Goal: Find specific page/section: Find specific page/section

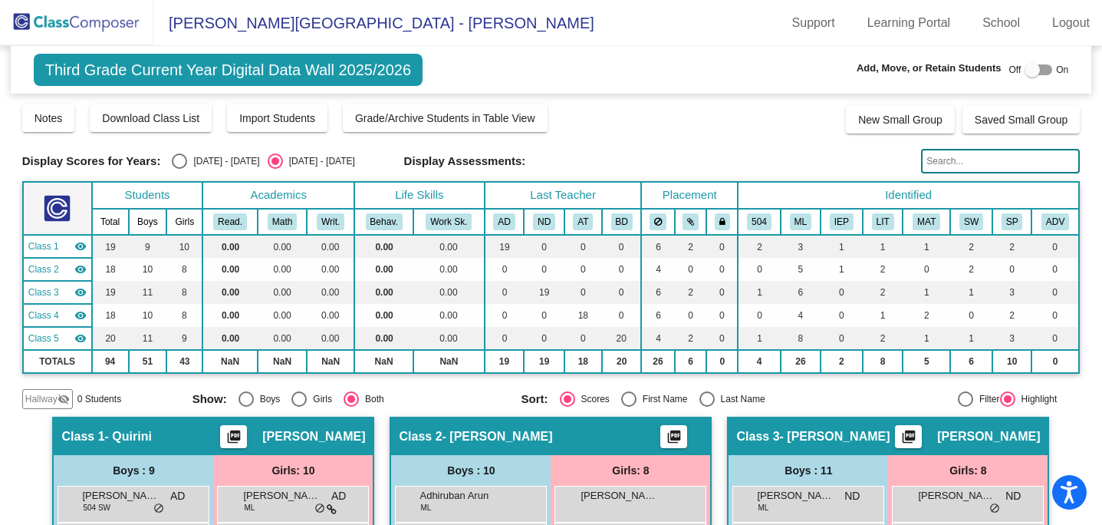
scroll to position [137, 0]
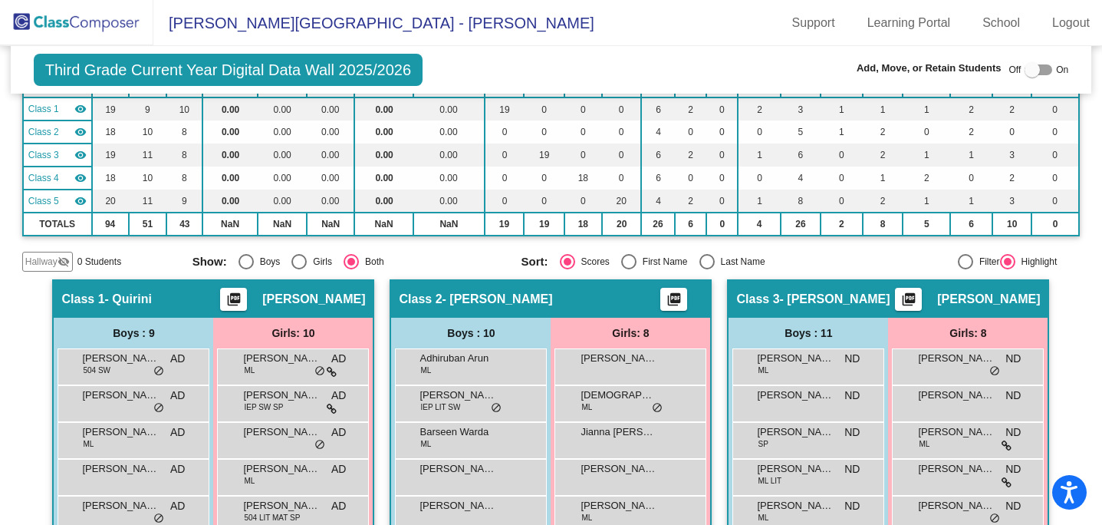
click at [104, 26] on img at bounding box center [76, 22] width 153 height 45
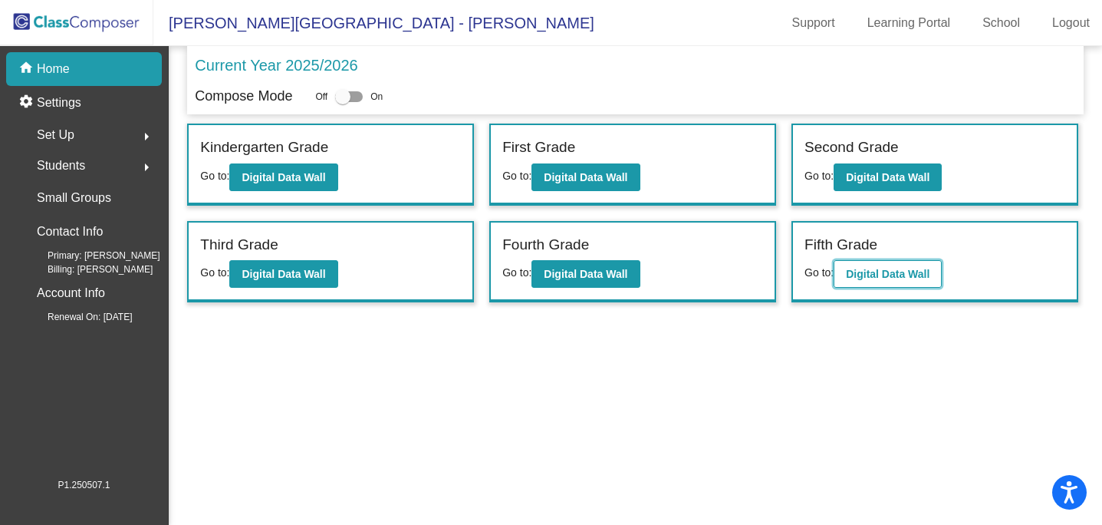
click at [888, 278] on b "Digital Data Wall" at bounding box center [888, 274] width 84 height 12
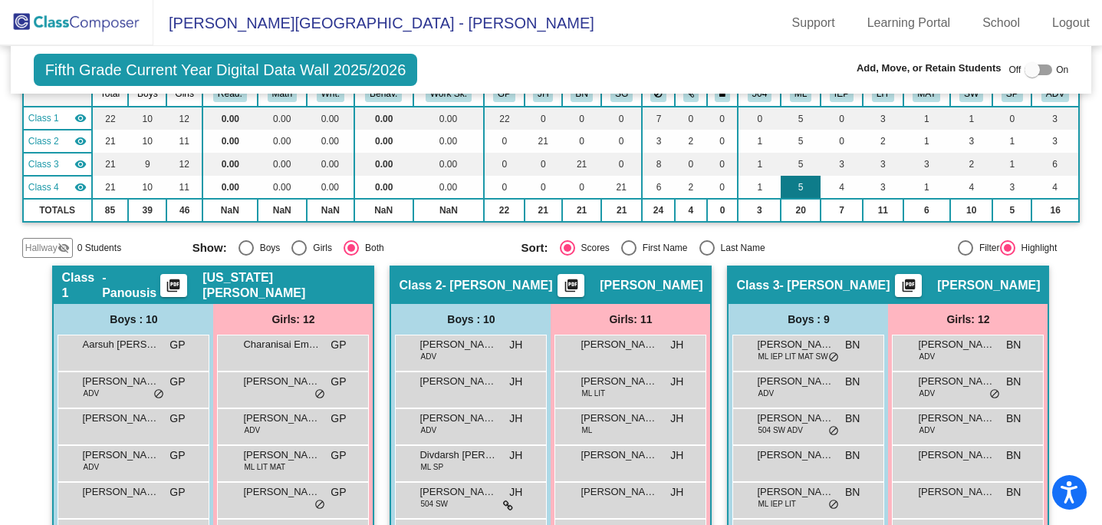
scroll to position [127, 0]
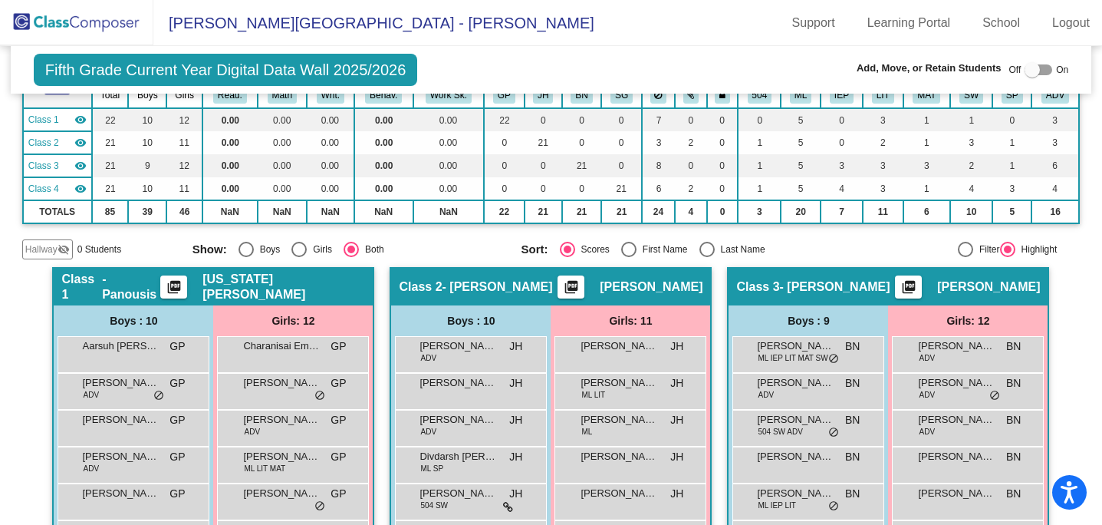
click at [42, 12] on img at bounding box center [76, 22] width 153 height 45
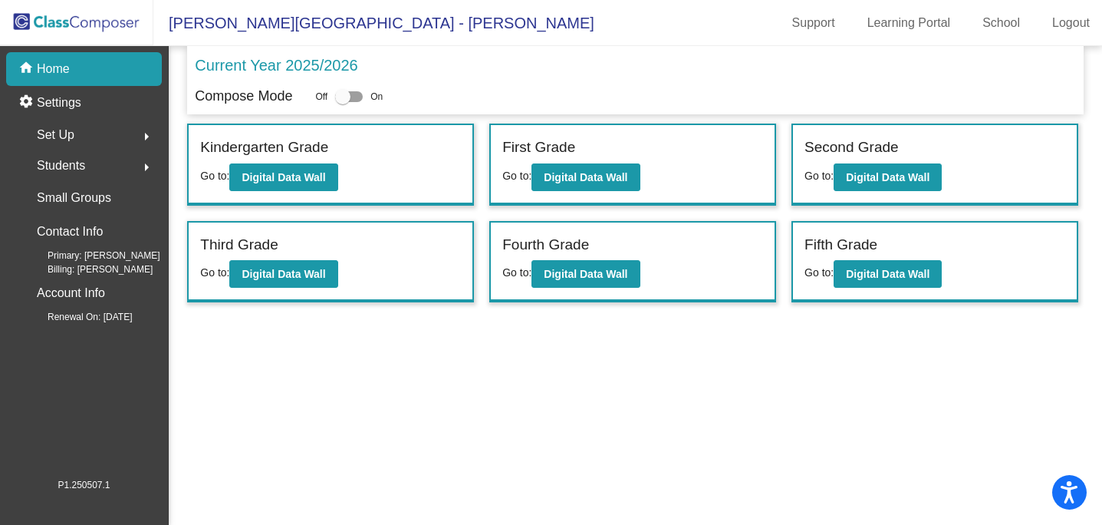
click at [57, 161] on span "Students" at bounding box center [61, 165] width 48 height 21
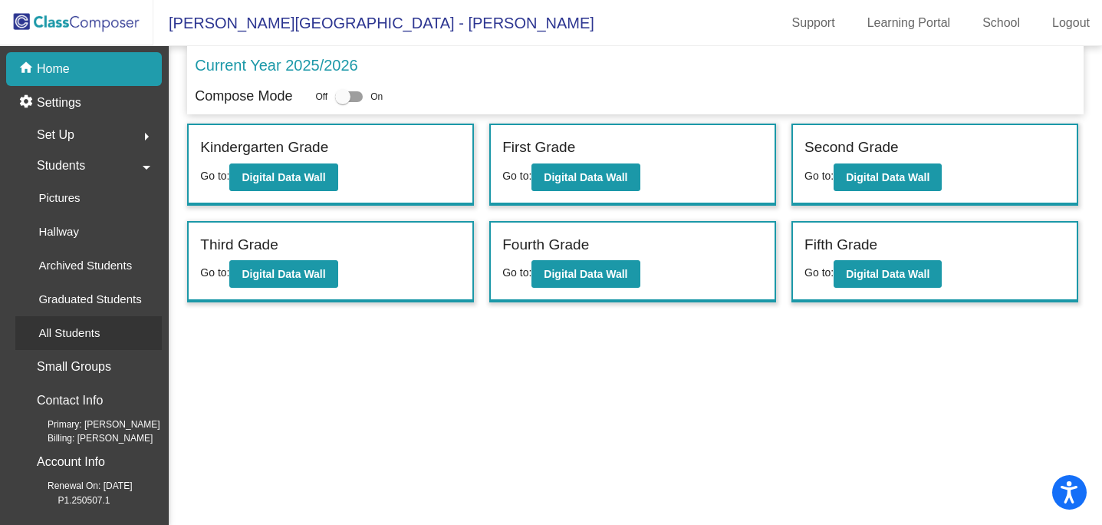
click at [46, 329] on p "All Students" at bounding box center [68, 333] width 61 height 18
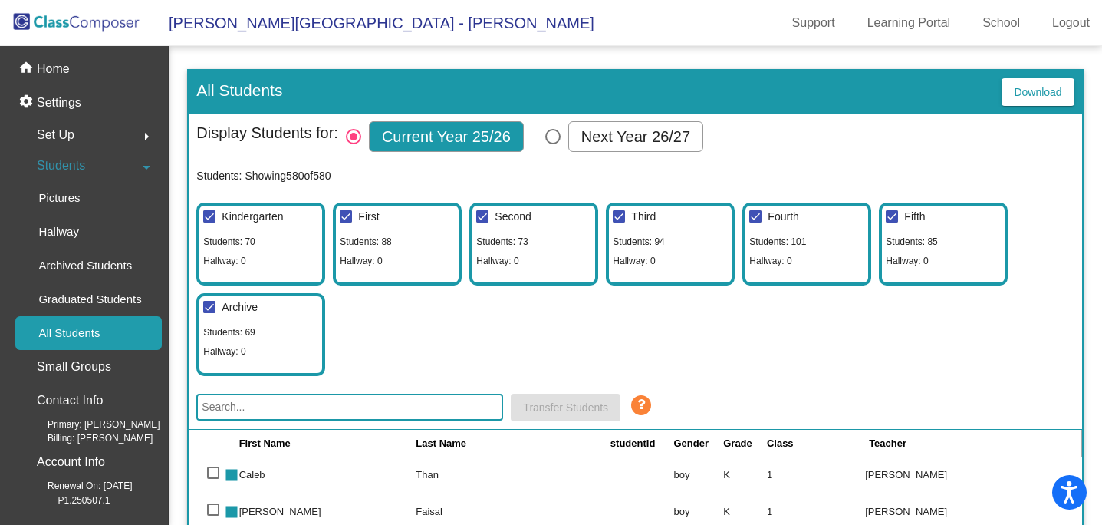
click at [325, 400] on input "text" at bounding box center [349, 407] width 307 height 27
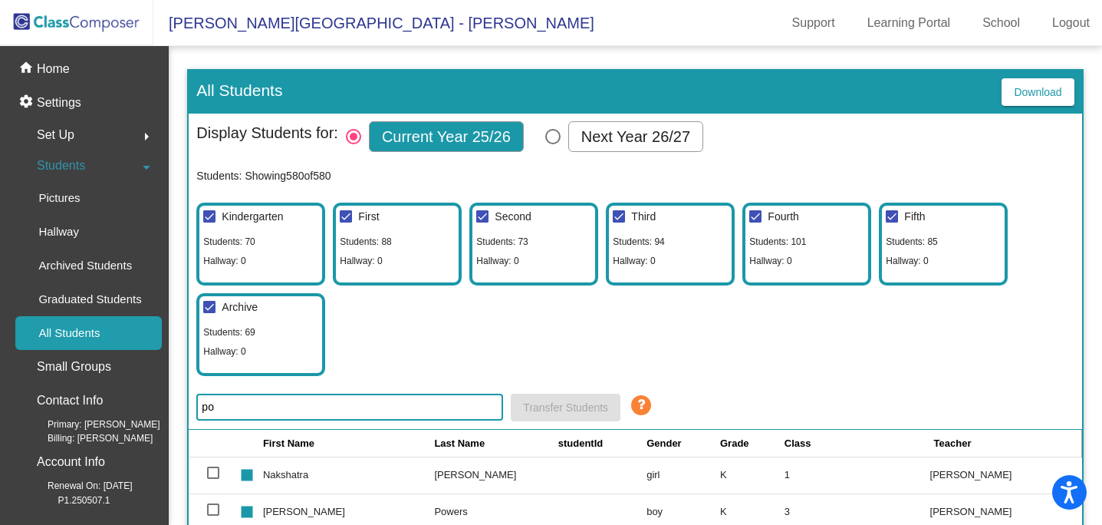
type input "p"
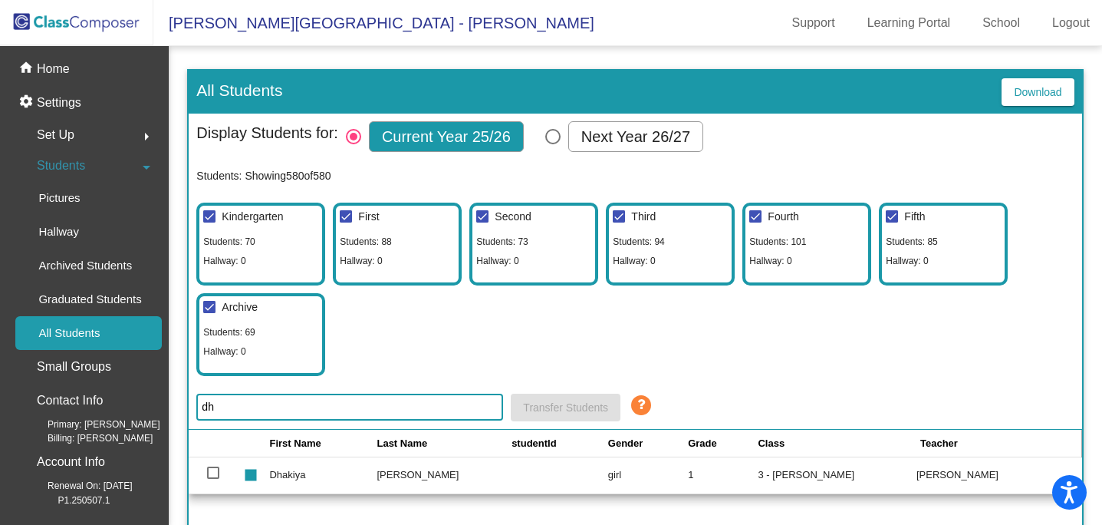
type input "d"
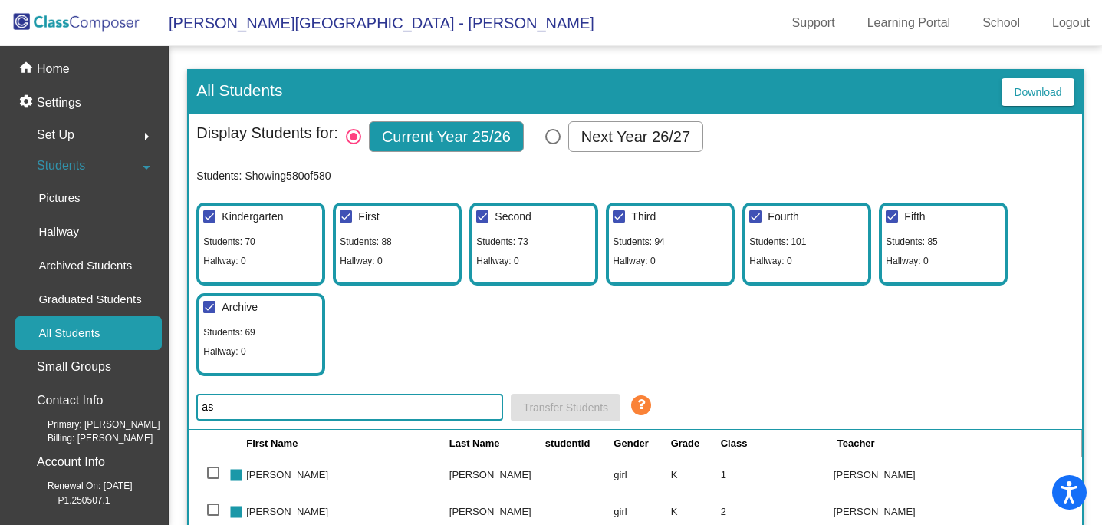
type input "a"
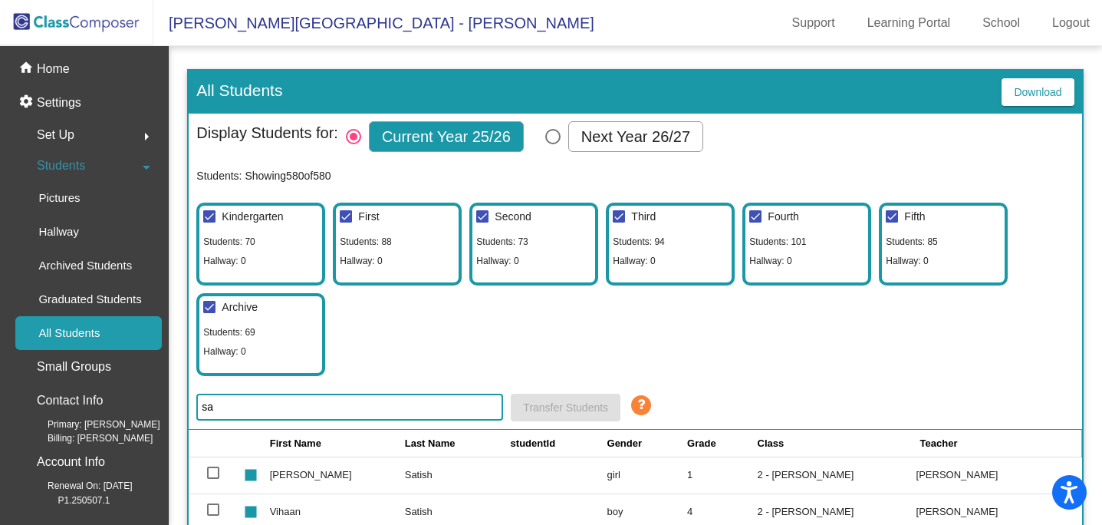
type input "s"
